Goal: Transaction & Acquisition: Obtain resource

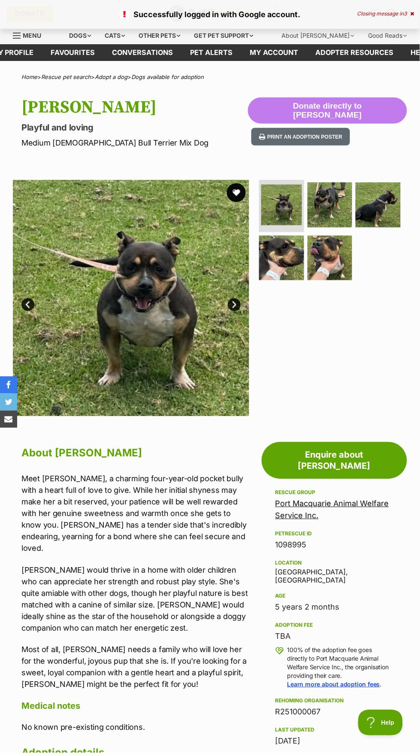
click at [243, 196] on button "favourite" at bounding box center [236, 192] width 19 height 19
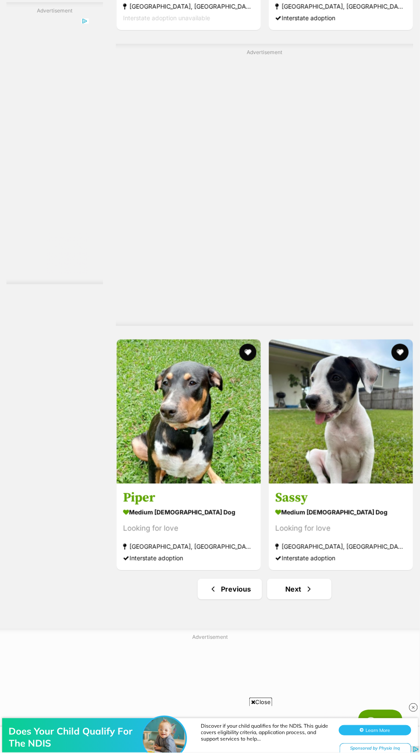
scroll to position [2679, 0]
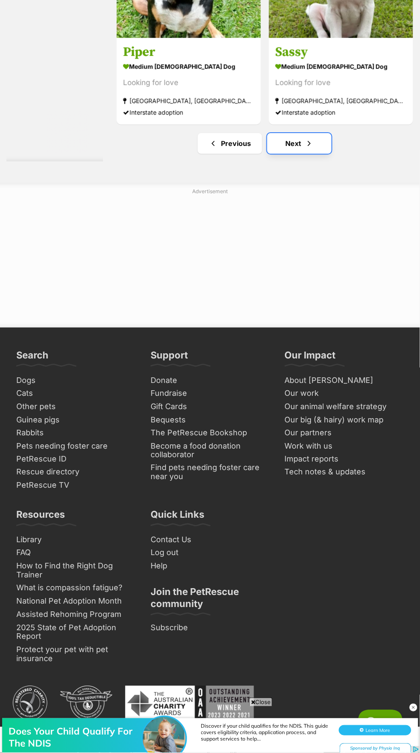
click at [285, 154] on link "Next" at bounding box center [299, 143] width 64 height 21
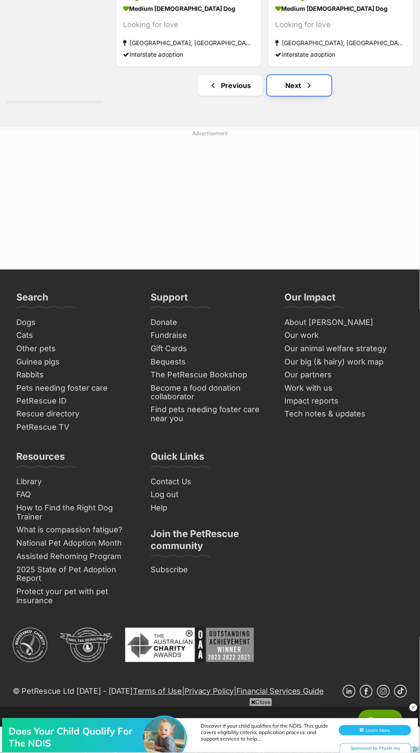
scroll to position [3195, 0]
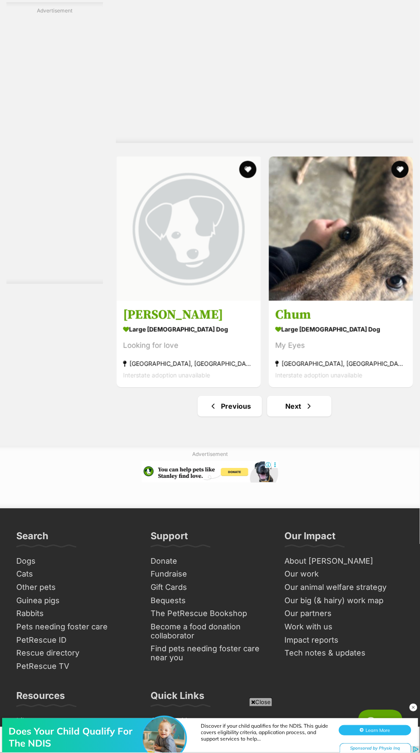
scroll to position [2837, 0]
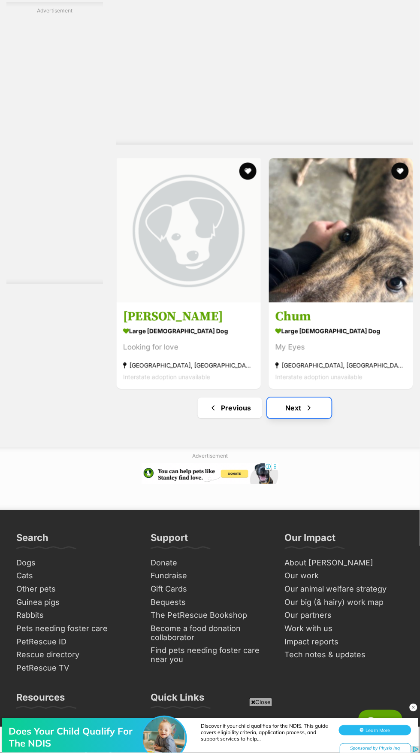
click at [305, 413] on span "Next page" at bounding box center [309, 408] width 9 height 10
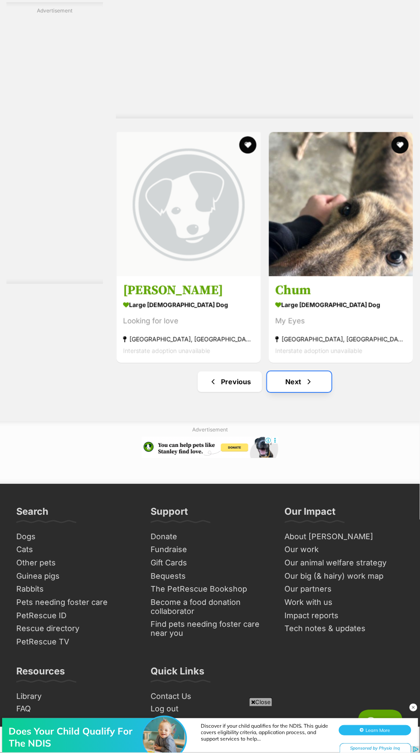
scroll to position [2907, 0]
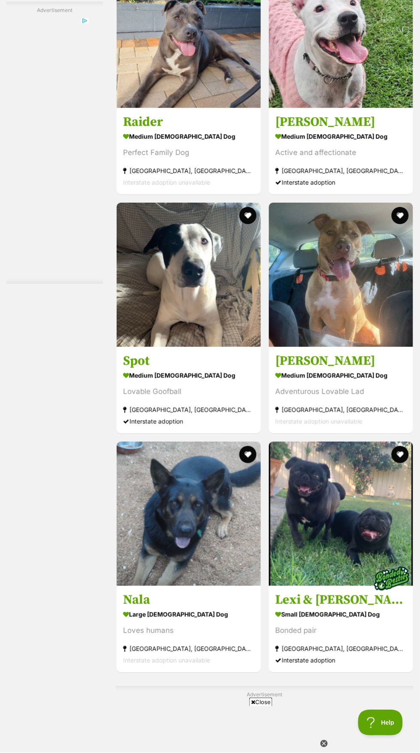
scroll to position [2019, 0]
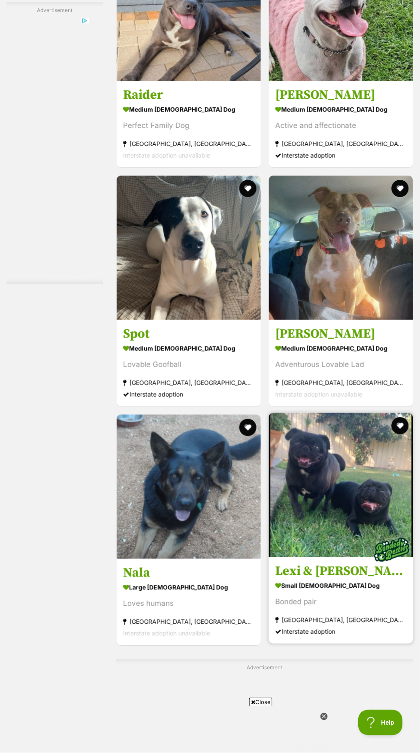
click at [316, 557] on img at bounding box center [341, 485] width 144 height 144
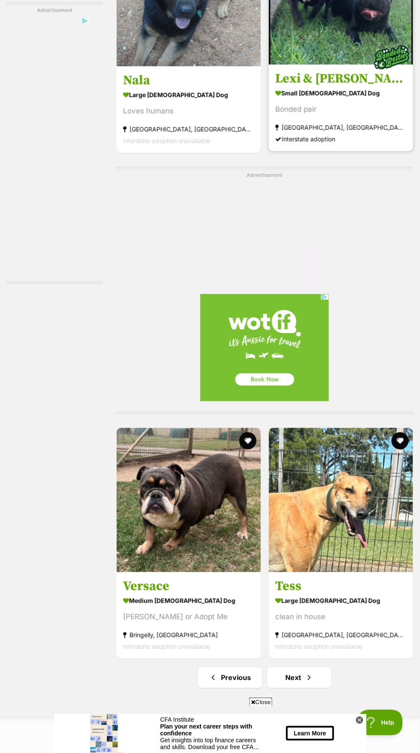
scroll to position [2536, 0]
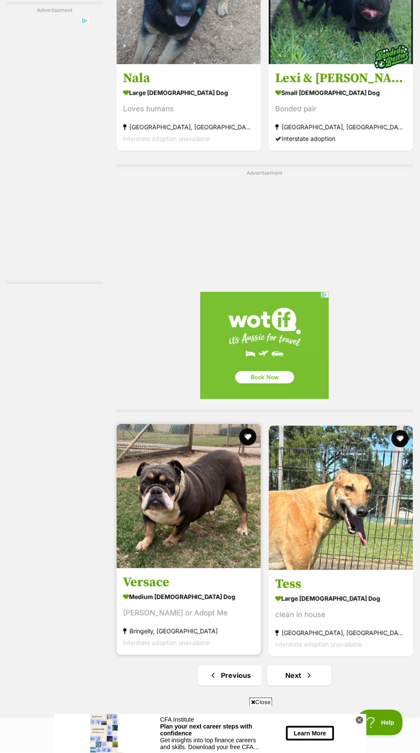
click at [163, 591] on h3 "Versace" at bounding box center [188, 582] width 131 height 16
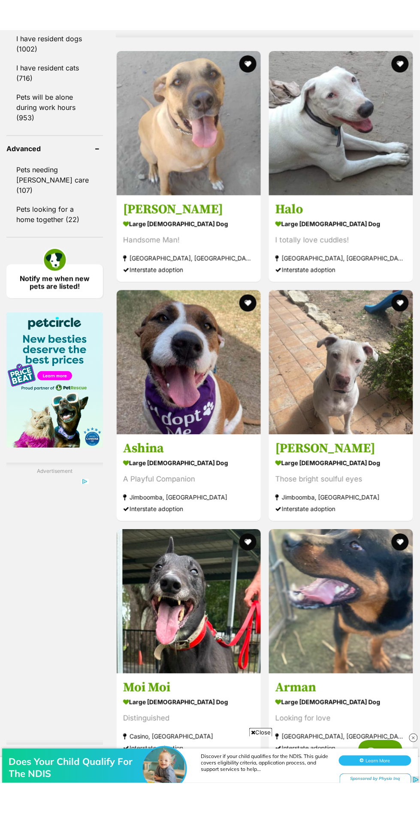
scroll to position [0, 0]
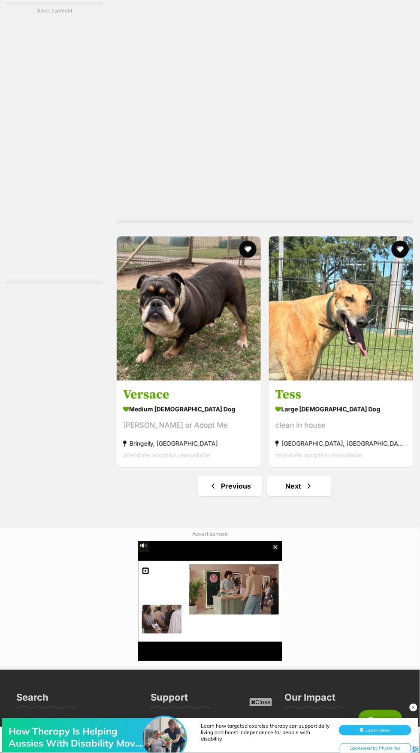
scroll to position [2761, 0]
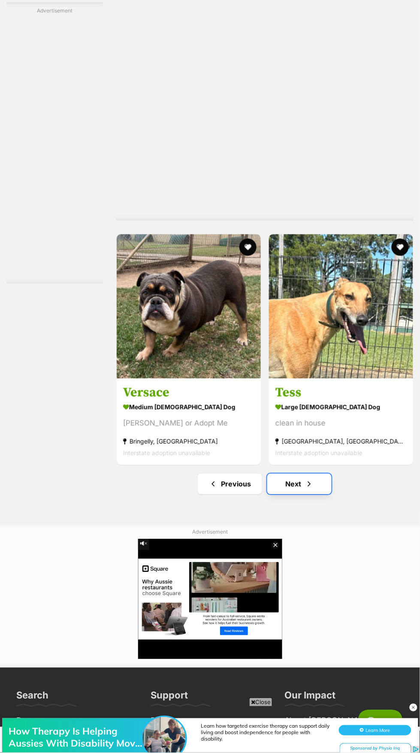
click at [305, 489] on span "Next page" at bounding box center [309, 484] width 9 height 10
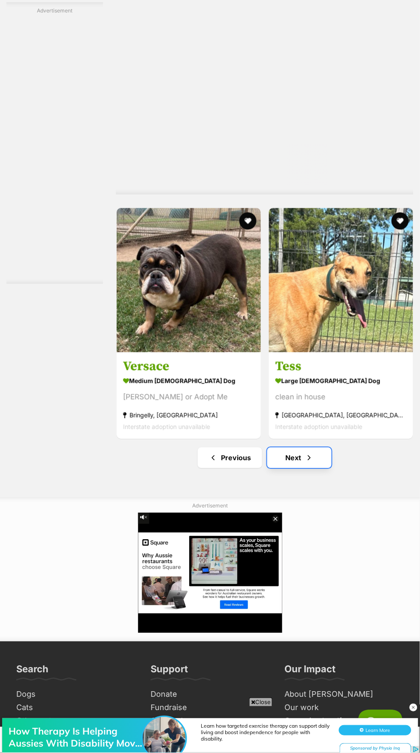
scroll to position [2831, 0]
